Goal: Obtain resource: Obtain resource

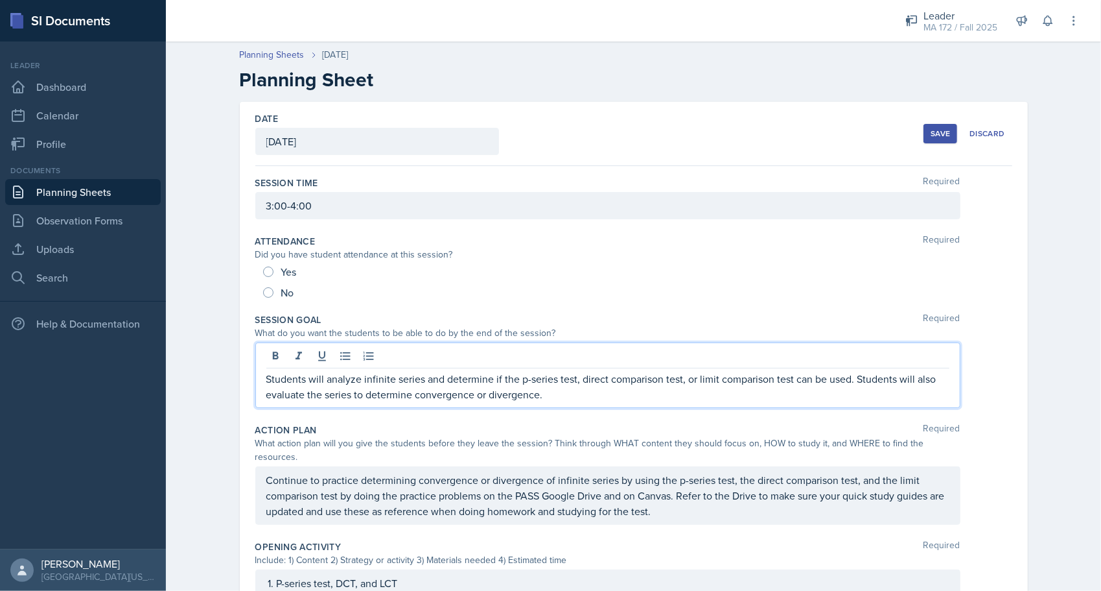
click at [404, 357] on div "Students will analyze infinite series and determine if the p-series test, direc…" at bounding box center [607, 374] width 705 height 65
click at [404, 357] on div at bounding box center [607, 357] width 683 height 21
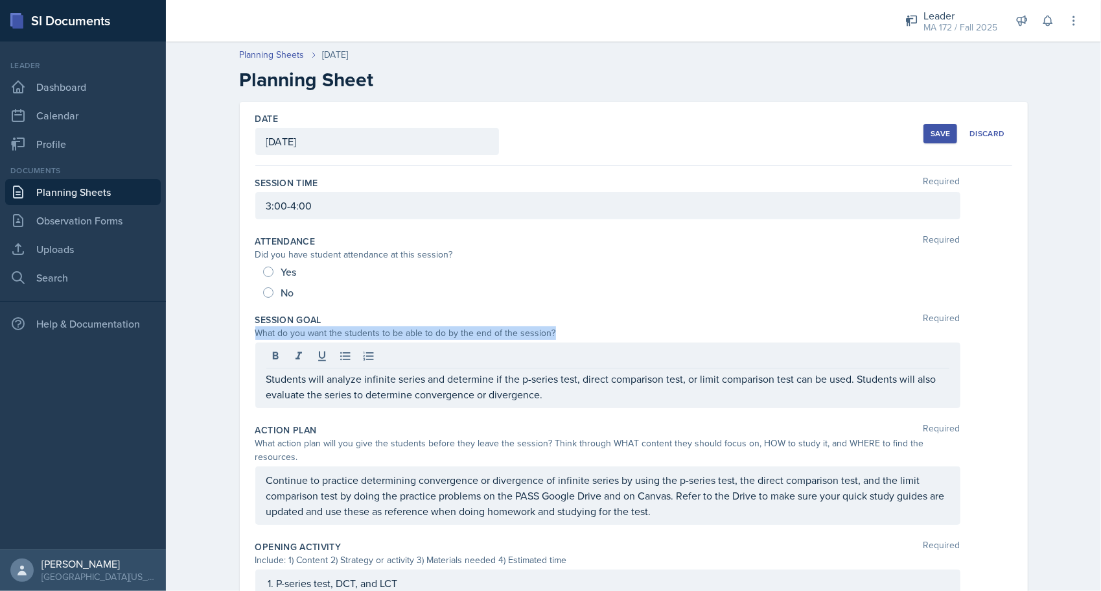
click at [404, 357] on div at bounding box center [607, 357] width 683 height 21
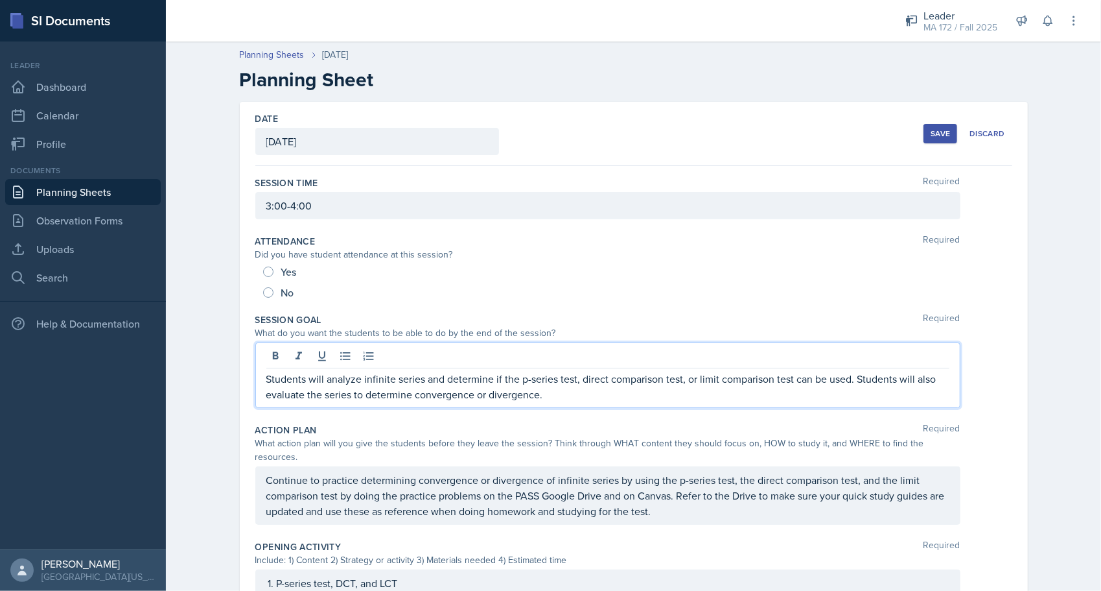
drag, startPoint x: 404, startPoint y: 357, endPoint x: 421, endPoint y: 379, distance: 28.1
click at [421, 379] on p "Students will analyze infinite series and determine if the p-series test, direc…" at bounding box center [607, 386] width 683 height 31
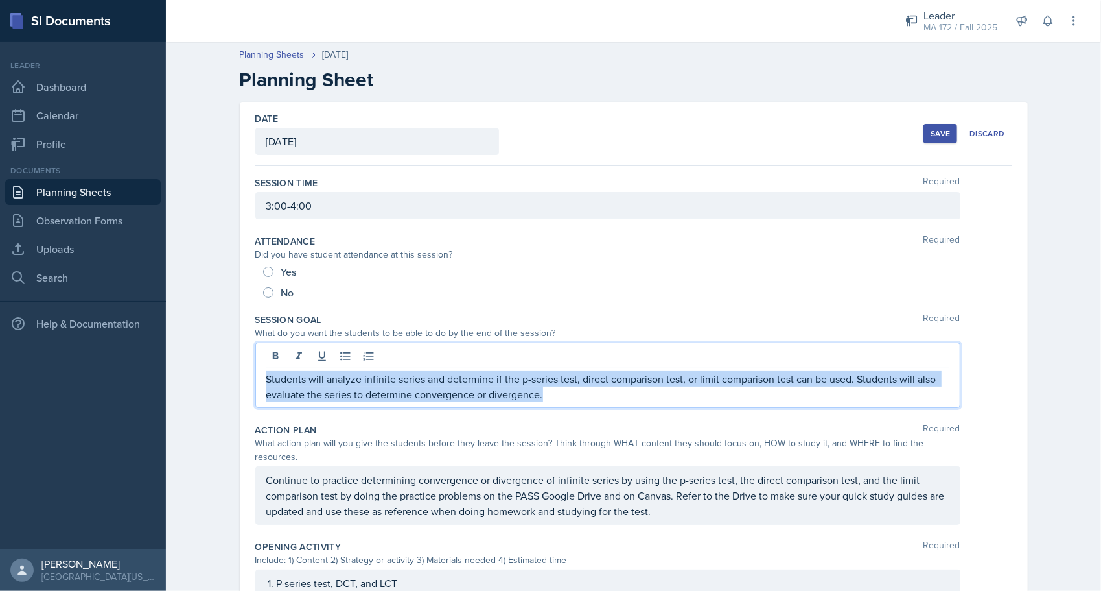
click at [421, 379] on p "Students will analyze infinite series and determine if the p-series test, direc…" at bounding box center [607, 386] width 683 height 31
copy p "Students will analyze infinite series and determine if the p-series test, direc…"
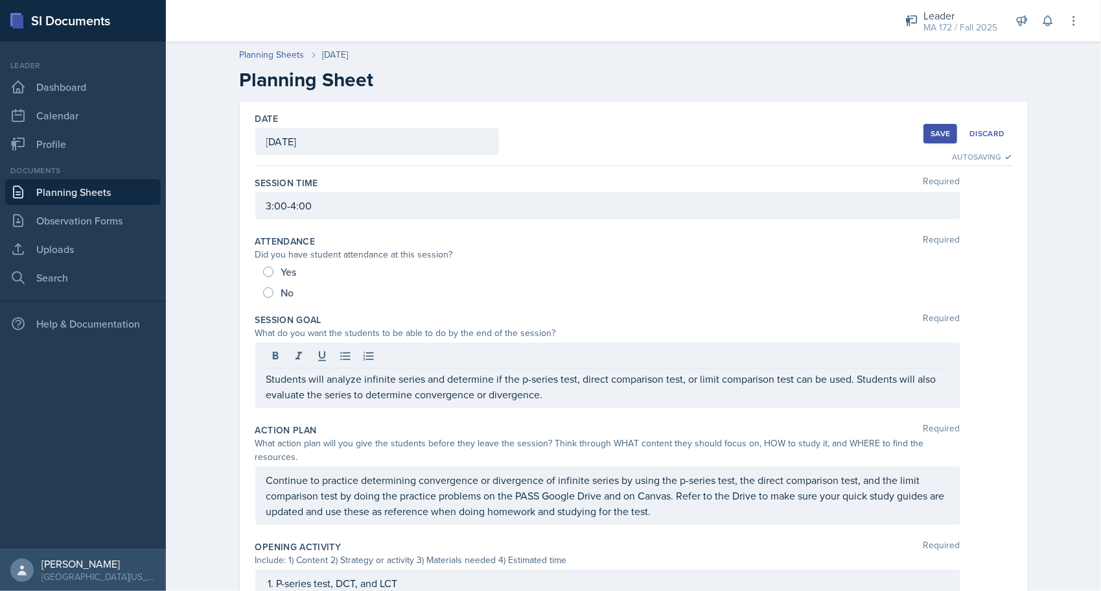
click at [213, 373] on div "Planning Sheets [DATE] Planning Sheet Date [DATE] [DATE] 28 29 30 1 2 3 4 5 6 7…" at bounding box center [633, 566] width 935 height 1063
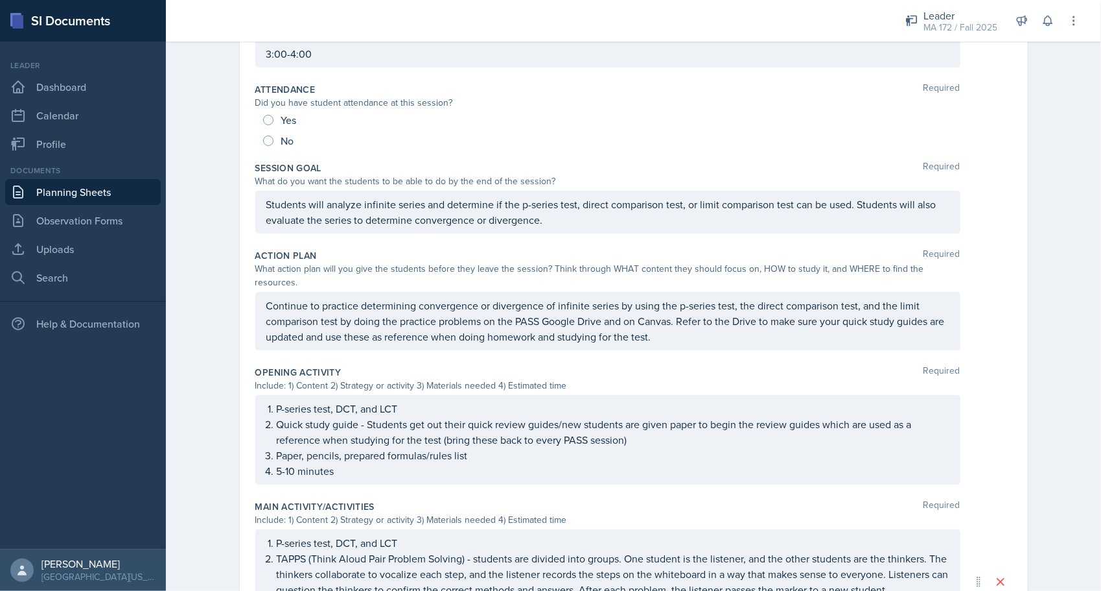
scroll to position [207, 0]
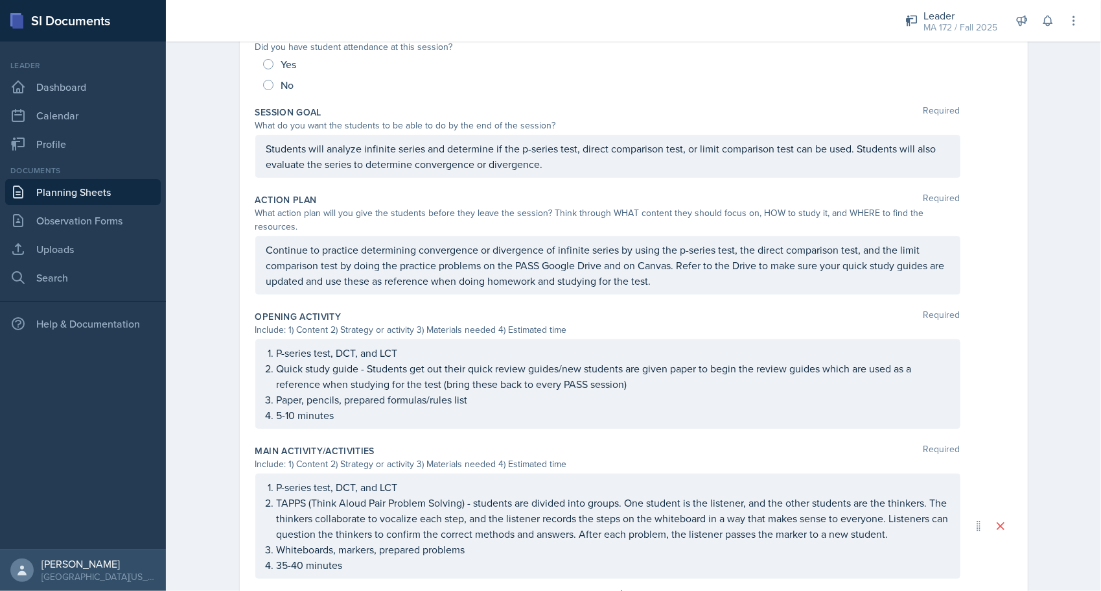
click at [197, 223] on div "Planning Sheets [DATE] Planning Sheet Date [DATE] [DATE] 28 29 30 1 2 3 4 5 6 7…" at bounding box center [633, 348] width 935 height 1040
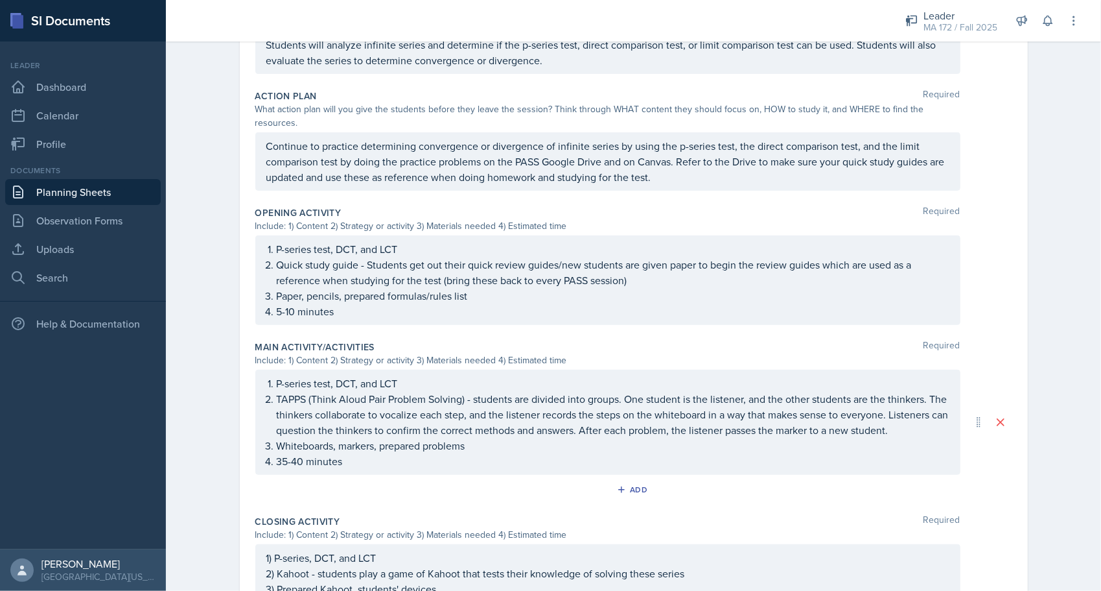
scroll to position [333, 0]
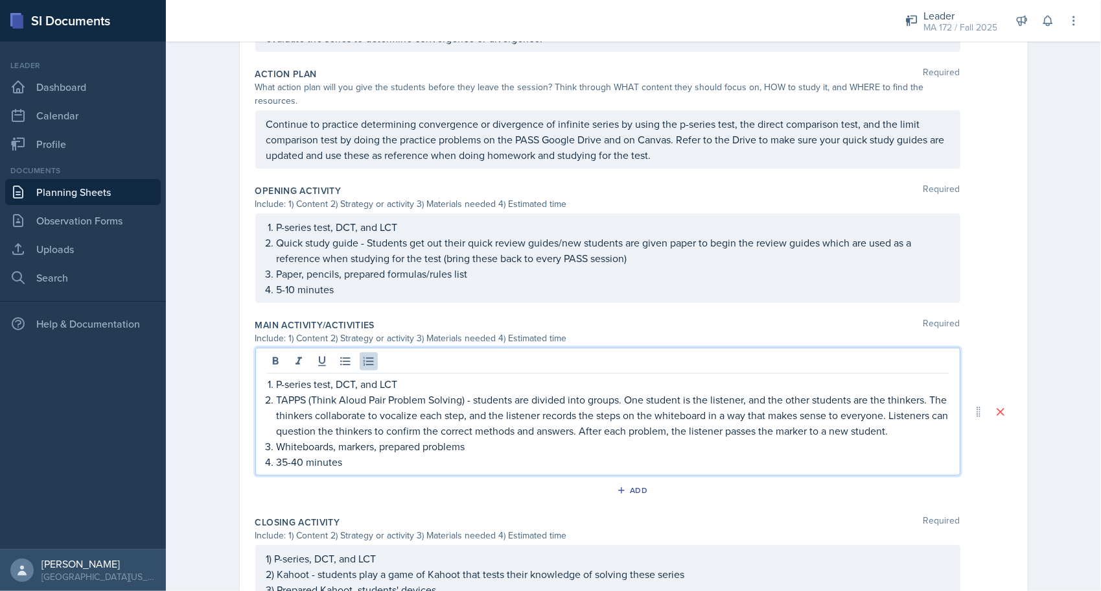
click at [526, 399] on p "TAPPS (Think Aloud Pair Problem Solving) - students are divided into groups. On…" at bounding box center [613, 415] width 673 height 47
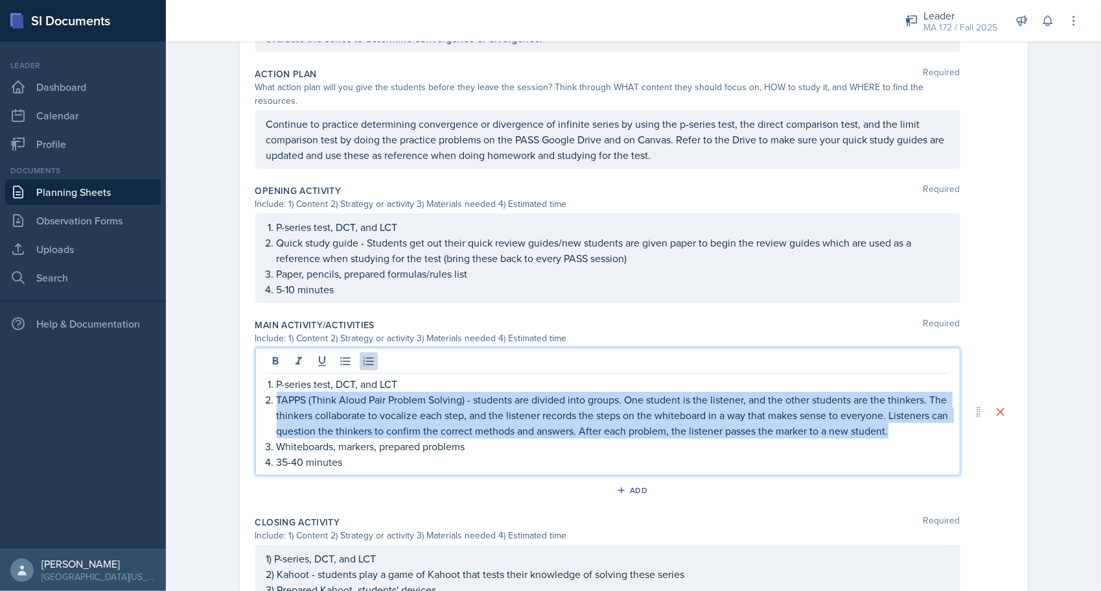
click at [526, 399] on p "TAPPS (Think Aloud Pair Problem Solving) - students are divided into groups. On…" at bounding box center [613, 415] width 673 height 47
copy p "TAPPS (Think Aloud Pair Problem Solving) - students are divided into groups. On…"
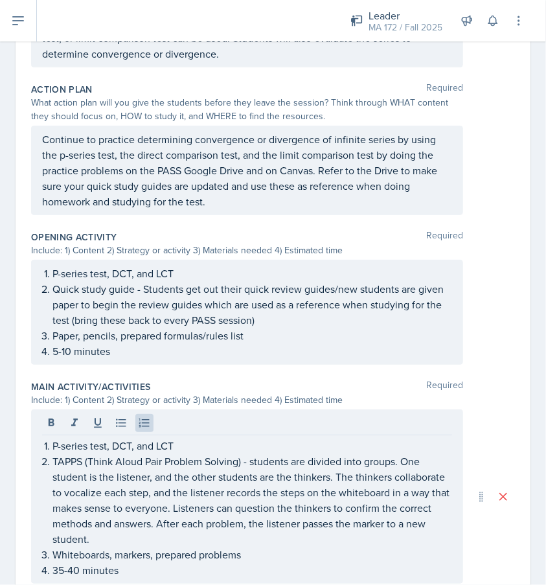
click at [478, 213] on div "Action Plan Required What action plan will you give the students before they le…" at bounding box center [273, 152] width 484 height 148
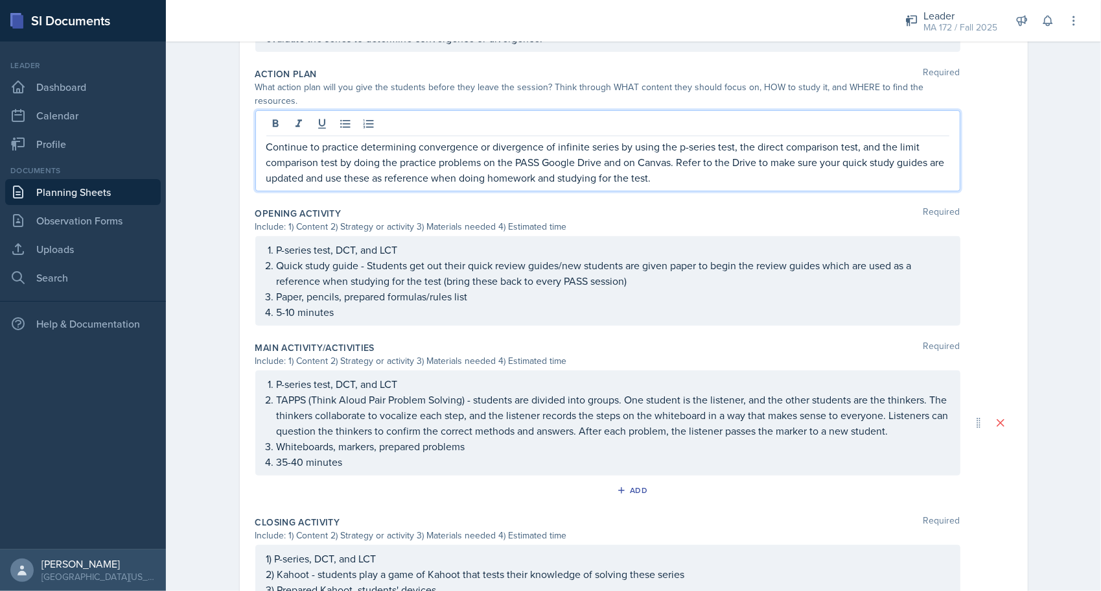
click at [333, 113] on div "Continue to practice determining convergence or divergence of infinite series b…" at bounding box center [607, 150] width 705 height 81
click at [336, 115] on button at bounding box center [345, 124] width 18 height 18
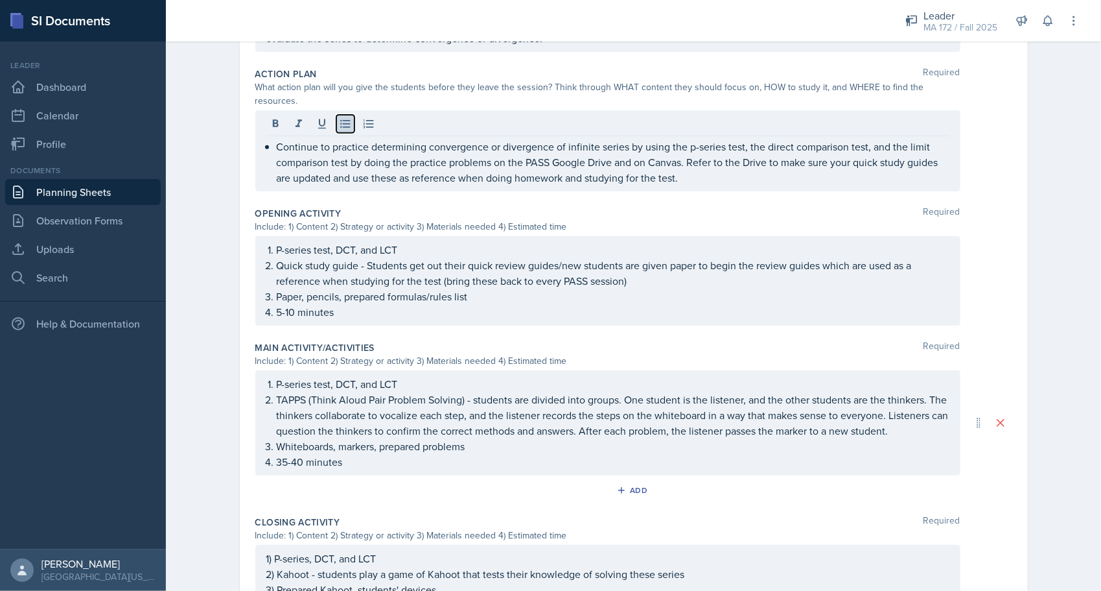
click at [336, 115] on button at bounding box center [345, 124] width 18 height 18
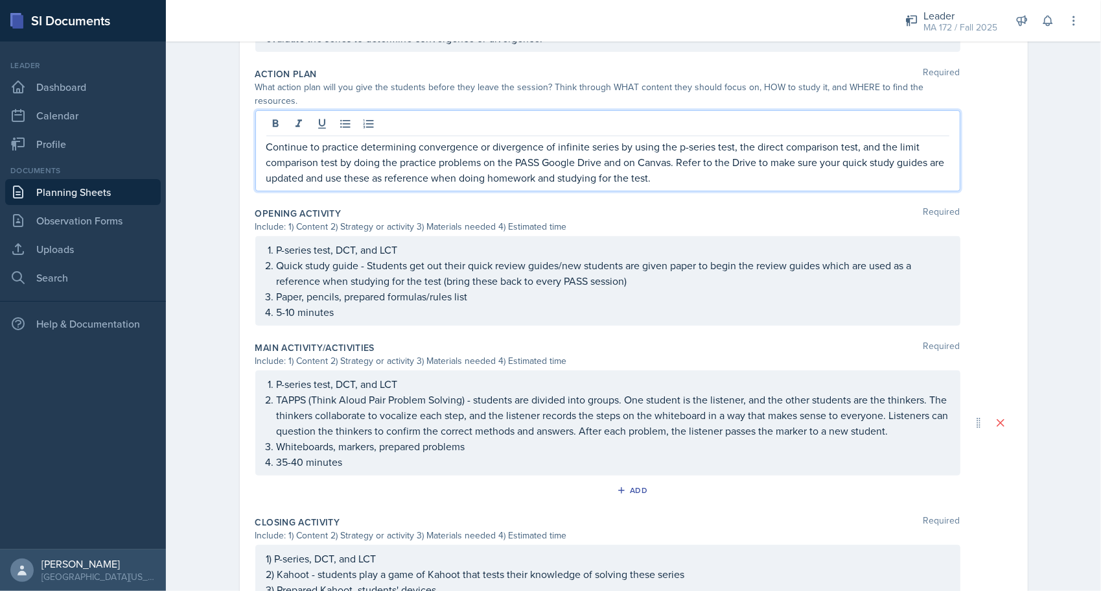
click at [333, 156] on p "Continue to practice determining convergence or divergence of infinite series b…" at bounding box center [607, 162] width 683 height 47
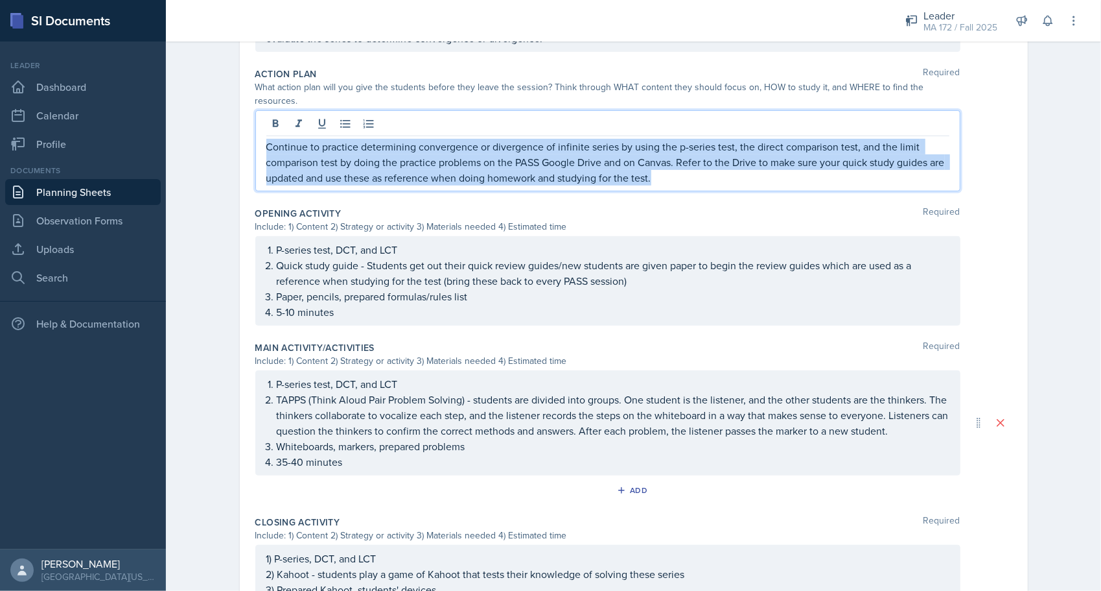
click at [333, 156] on p "Continue to practice determining convergence or divergence of infinite series b…" at bounding box center [607, 162] width 683 height 47
copy p "Continue to practice determining convergence or divergence of infinite series b…"
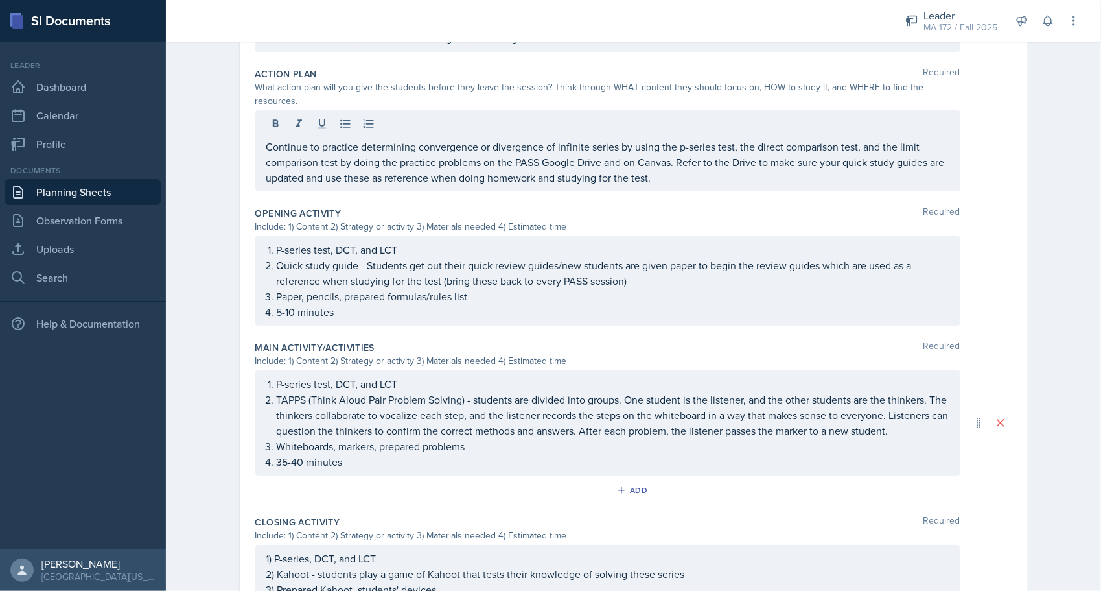
click at [195, 132] on div "Planning Sheets [DATE] Planning Sheet Date [DATE] [DATE] 28 29 30 1 2 3 4 5 6 7…" at bounding box center [633, 233] width 935 height 1063
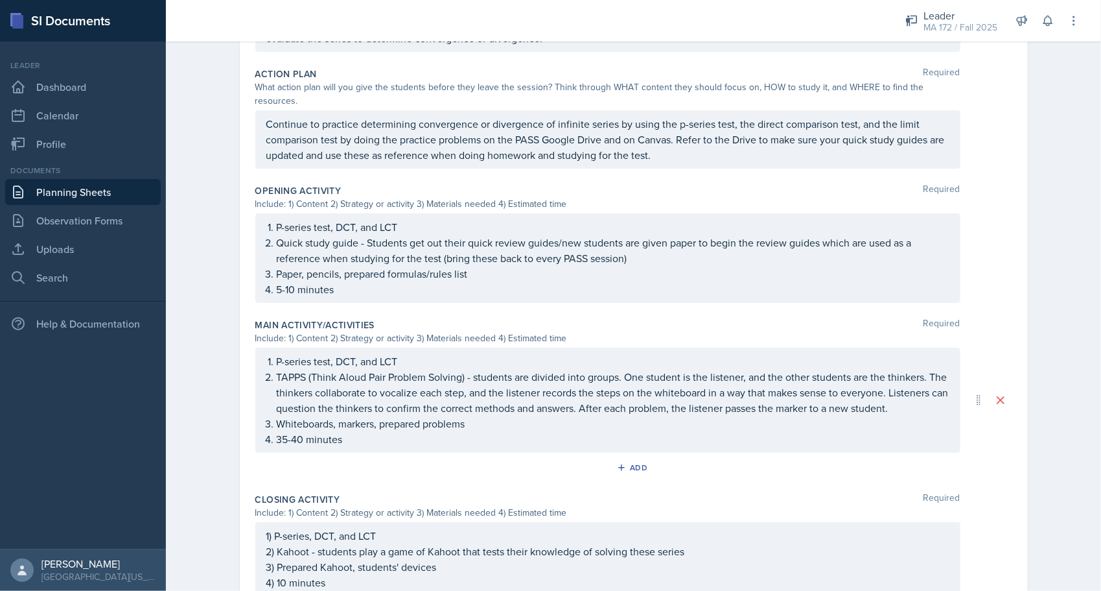
click at [69, 188] on link "Planning Sheets" at bounding box center [83, 192] width 156 height 26
